Goal: Transaction & Acquisition: Purchase product/service

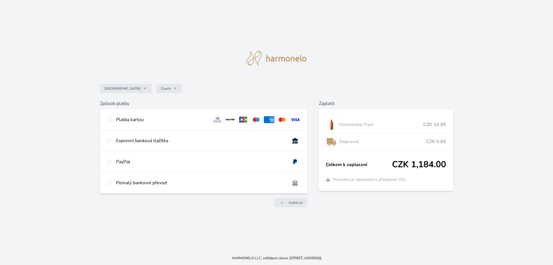
click at [107, 116] on div at bounding box center [109, 119] width 5 height 7
radio input "true"
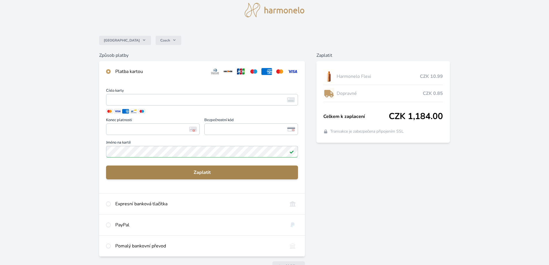
scroll to position [29, 0]
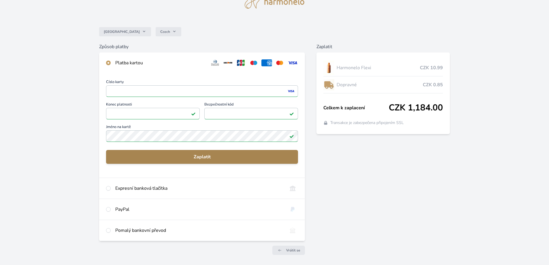
click at [215, 156] on span "Zaplatit" at bounding box center [202, 156] width 183 height 7
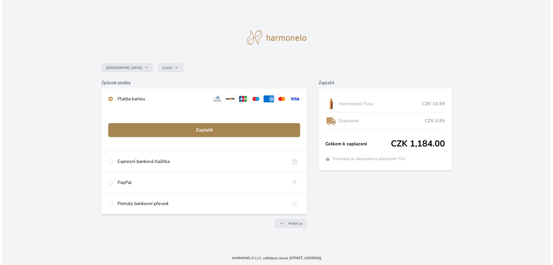
scroll to position [0, 0]
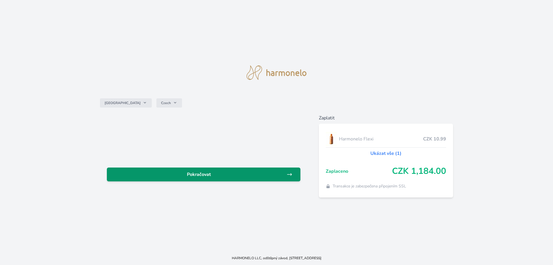
click at [275, 173] on span "Pokračovat" at bounding box center [198, 174] width 175 height 7
